Goal: Information Seeking & Learning: Learn about a topic

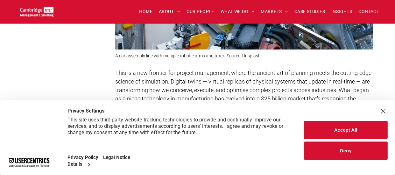
scroll to position [379, 0]
click at [384, 112] on div "Close Layer" at bounding box center [382, 111] width 9 height 9
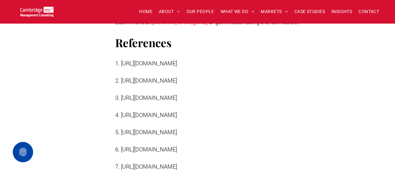
scroll to position [1737, 0]
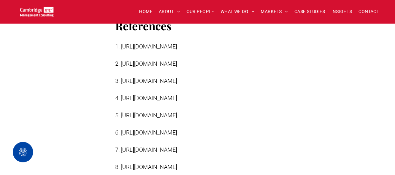
drag, startPoint x: 265, startPoint y: 68, endPoint x: 121, endPoint y: 60, distance: 144.3
click at [121, 60] on p "2. [URL][DOMAIN_NAME]" at bounding box center [243, 63] width 257 height 9
copy span "[URL][DOMAIN_NAME]"
drag, startPoint x: 121, startPoint y: 121, endPoint x: 296, endPoint y: 126, distance: 175.0
click at [296, 119] on p "5. [URL][DOMAIN_NAME]" at bounding box center [243, 114] width 257 height 9
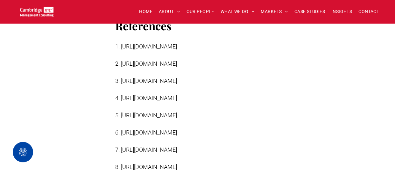
copy span "[URL][DOMAIN_NAME]"
drag, startPoint x: 121, startPoint y: 102, endPoint x: 337, endPoint y: 101, distance: 216.6
click at [177, 101] on span "4. [URL][DOMAIN_NAME]" at bounding box center [146, 97] width 62 height 7
copy span "[URL][DOMAIN_NAME]"
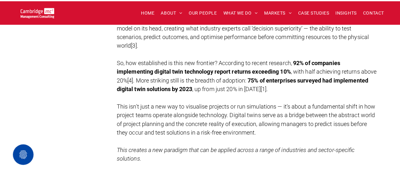
scroll to position [591, 0]
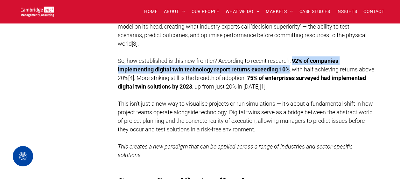
drag, startPoint x: 295, startPoint y: 52, endPoint x: 289, endPoint y: 59, distance: 8.6
click at [289, 59] on strong "92% of companies implementing digital twin technology report returns exceeding …" at bounding box center [228, 64] width 220 height 15
copy strong "92% of companies implementing digital twin technology report returns exceeding …"
